Goal: Transaction & Acquisition: Purchase product/service

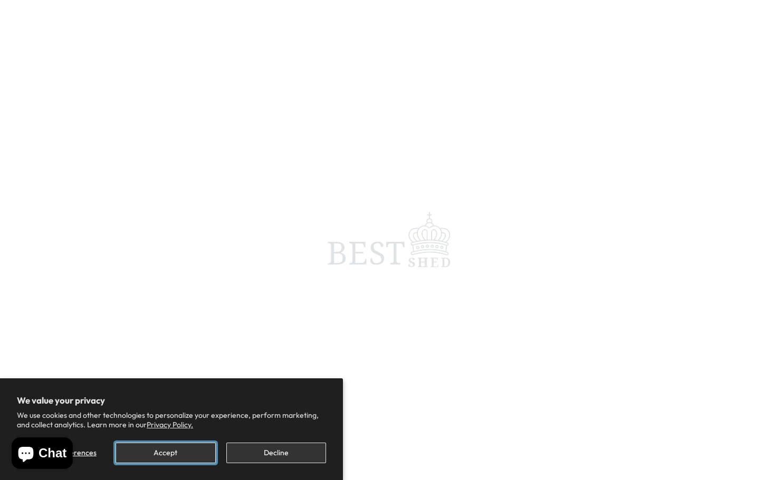
click at [152, 456] on button "Accept" at bounding box center [165, 453] width 100 height 21
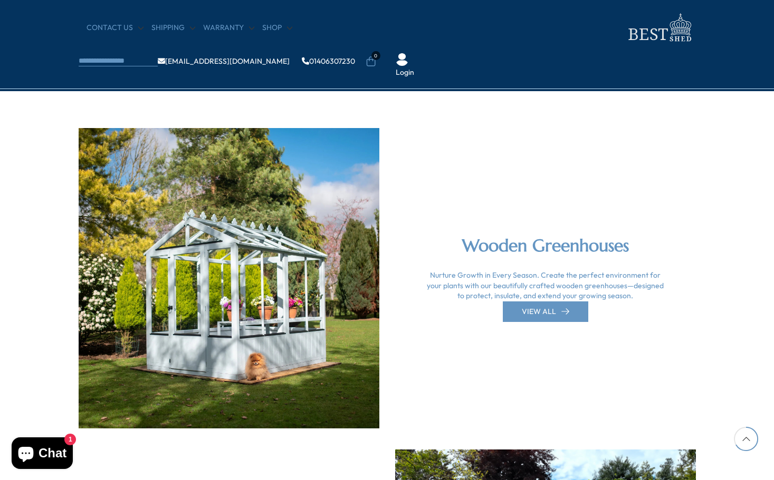
scroll to position [2164, 0]
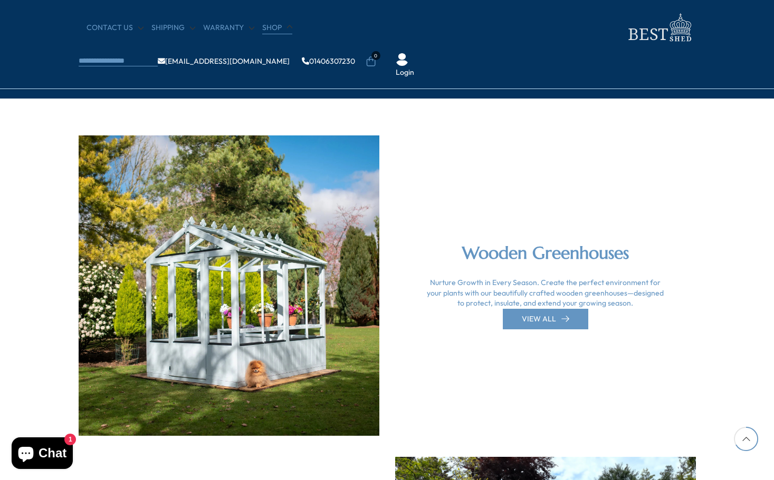
click at [266, 28] on link "Shop" at bounding box center [277, 28] width 30 height 11
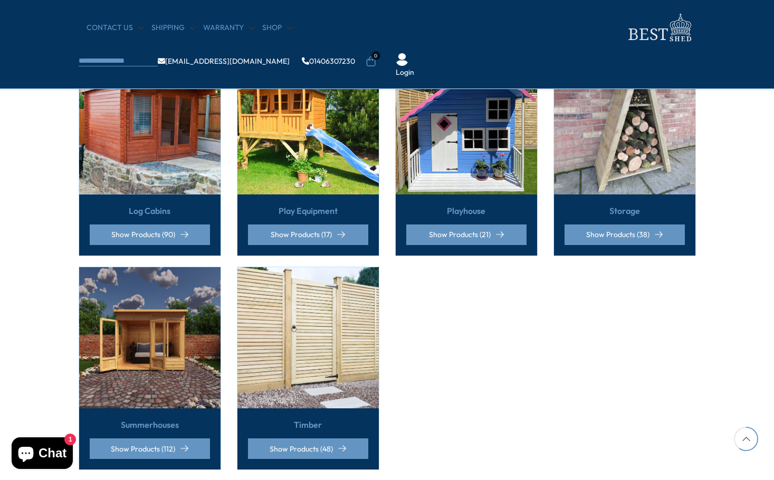
scroll to position [738, 0]
